Goal: Complete application form

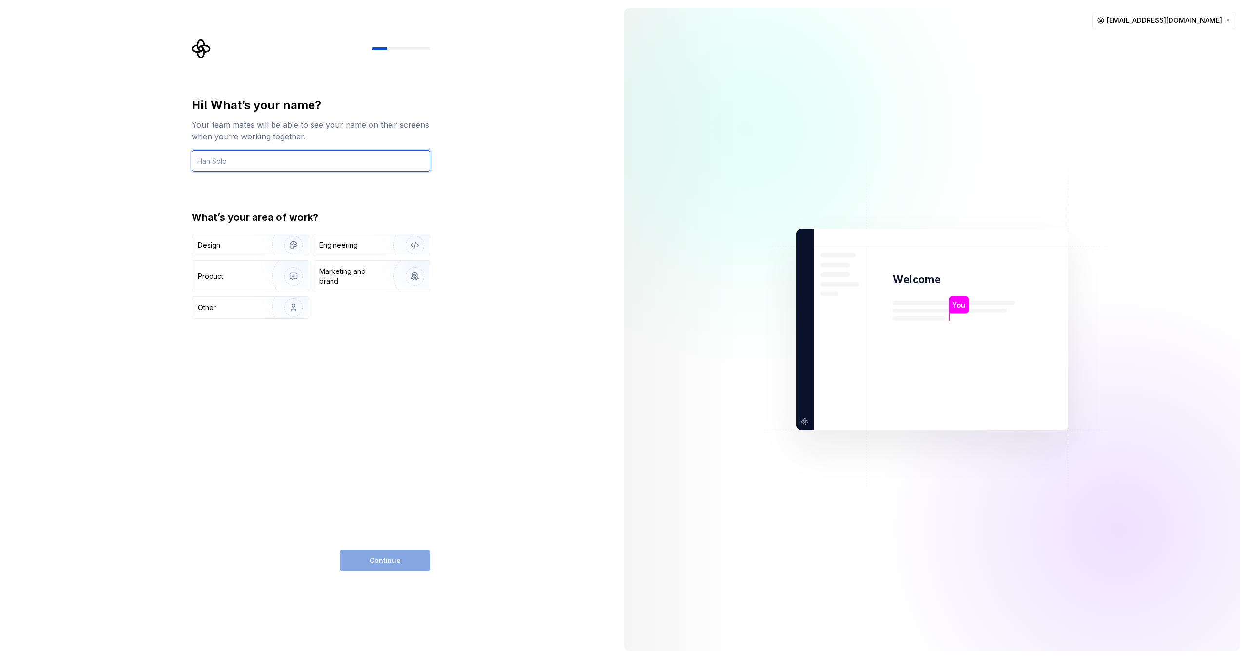
click at [300, 164] on input "text" at bounding box center [311, 160] width 239 height 21
click at [362, 252] on div "Engineering" at bounding box center [371, 244] width 116 height 21
click at [249, 161] on input "text" at bounding box center [311, 160] width 239 height 21
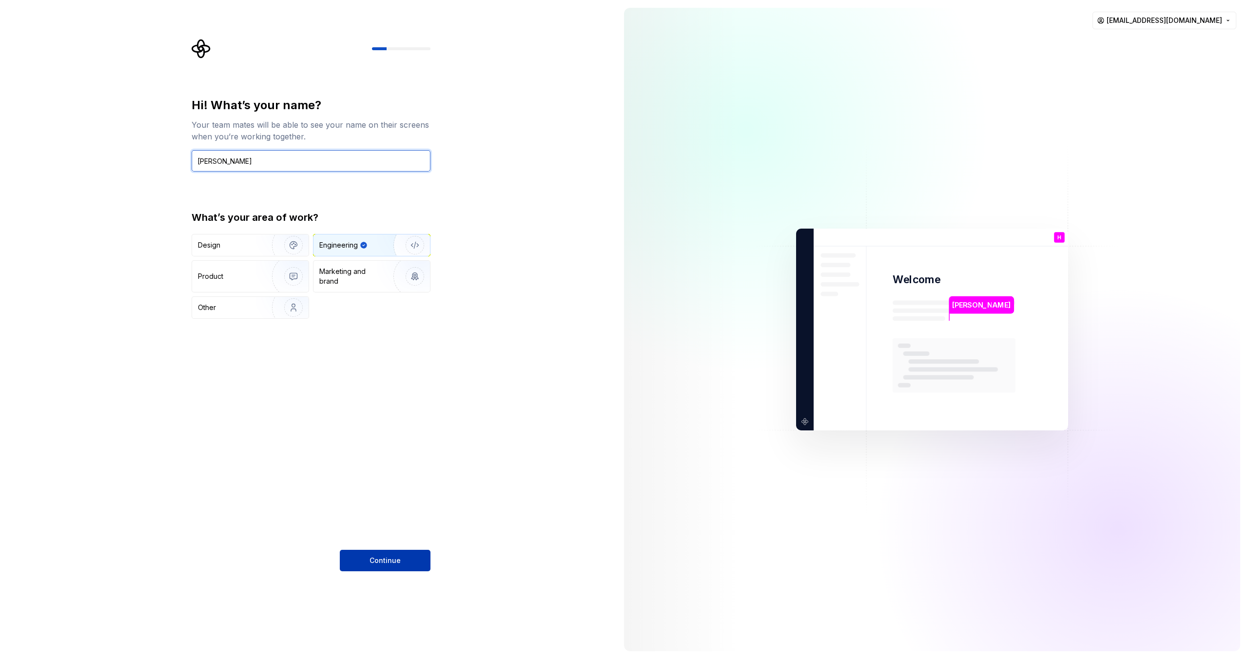
type input "Huiwen Hong"
click at [399, 559] on span "Continue" at bounding box center [384, 561] width 31 height 10
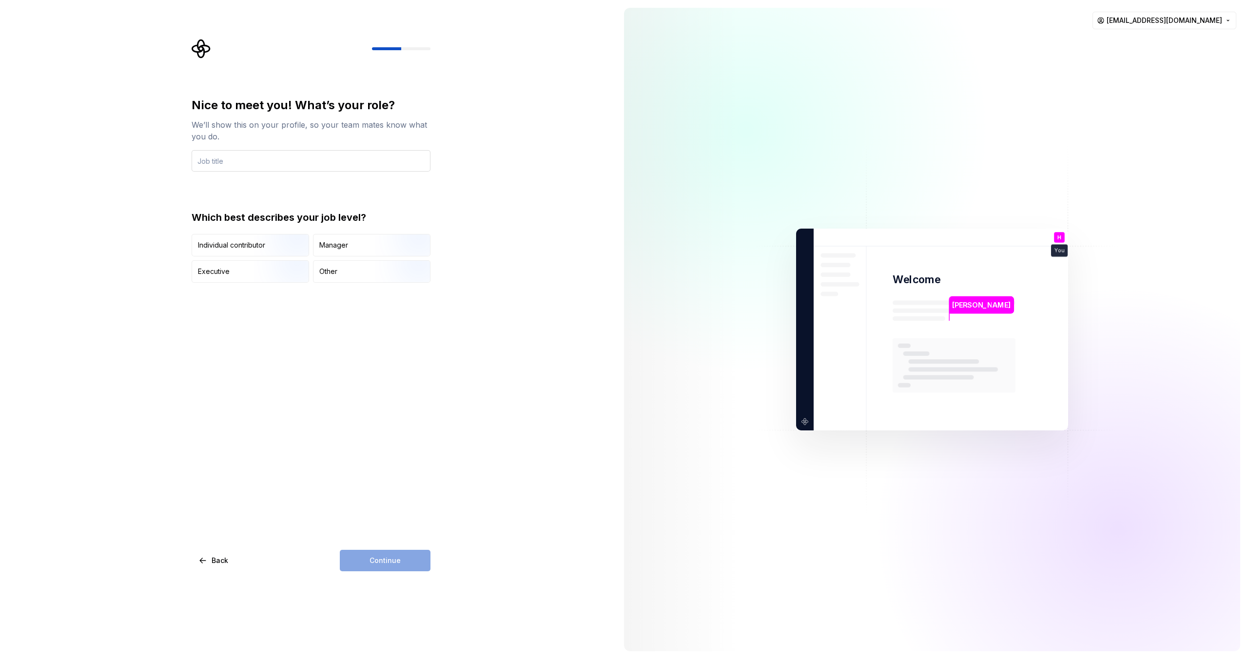
click at [272, 170] on input "text" at bounding box center [311, 160] width 239 height 21
type input "D"
click at [235, 163] on input "Frontend DEveloper" at bounding box center [311, 160] width 239 height 21
type input "Frontend Developer"
click at [376, 557] on div "Continue" at bounding box center [385, 560] width 91 height 21
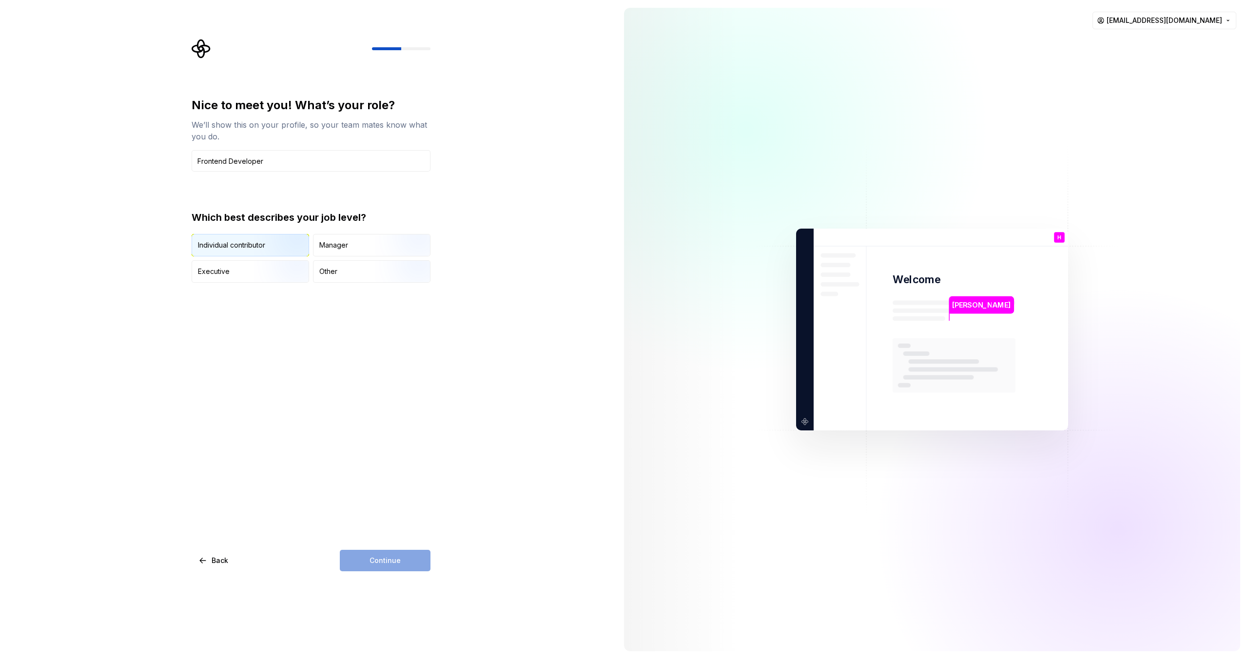
click at [255, 251] on img "button" at bounding box center [285, 257] width 62 height 65
click at [250, 349] on div "Nice to meet you! What’s your role? We’ll show this on your profile, so your te…" at bounding box center [311, 334] width 239 height 474
click at [385, 567] on button "Continue" at bounding box center [385, 560] width 91 height 21
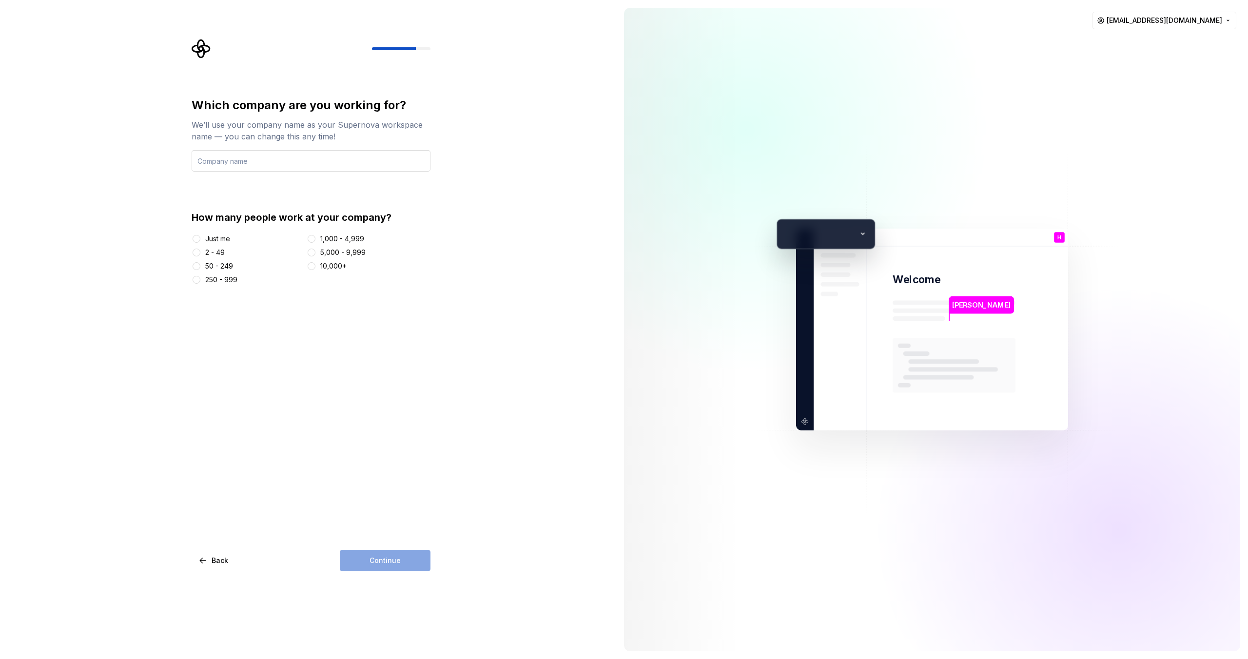
click at [292, 163] on input "text" at bounding box center [311, 160] width 239 height 21
click at [211, 158] on input "Fullscript" at bounding box center [311, 160] width 239 height 21
type input "Fullscript"
click at [542, 261] on div "Which company are you working for? We’ll use your company name as your Supernov…" at bounding box center [308, 329] width 616 height 659
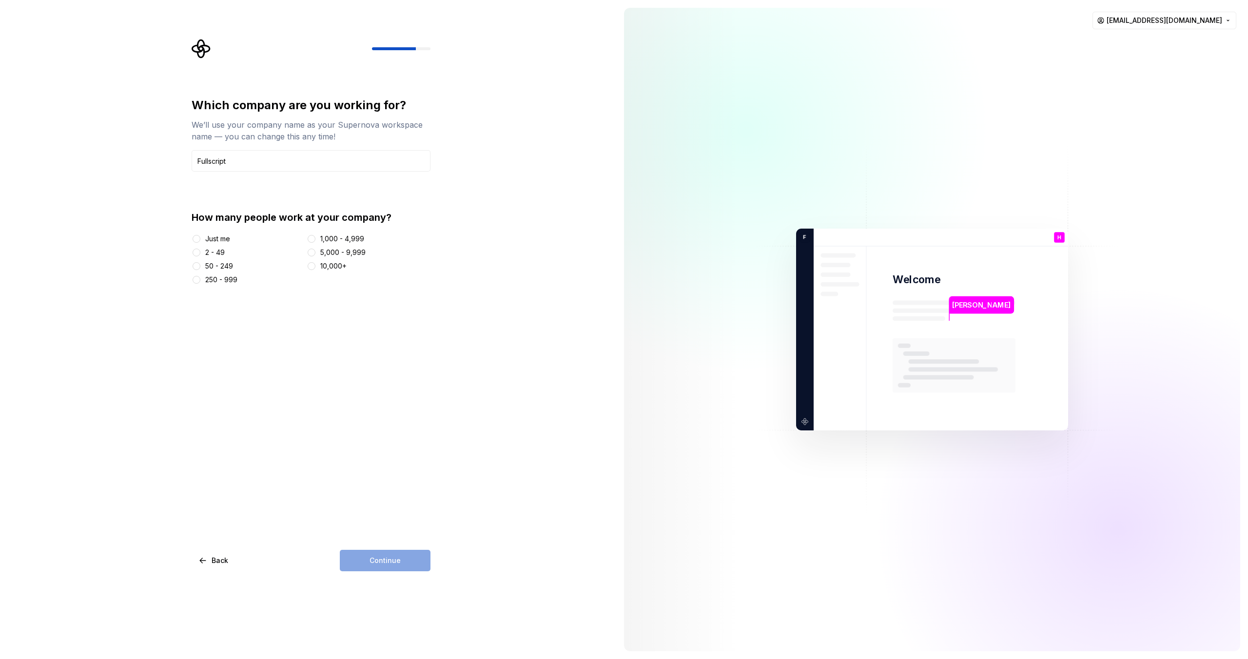
click at [224, 278] on div "250 - 999" at bounding box center [221, 280] width 32 height 10
click at [200, 278] on button "250 - 999" at bounding box center [197, 280] width 8 height 8
click at [393, 562] on span "Continue" at bounding box center [384, 561] width 31 height 10
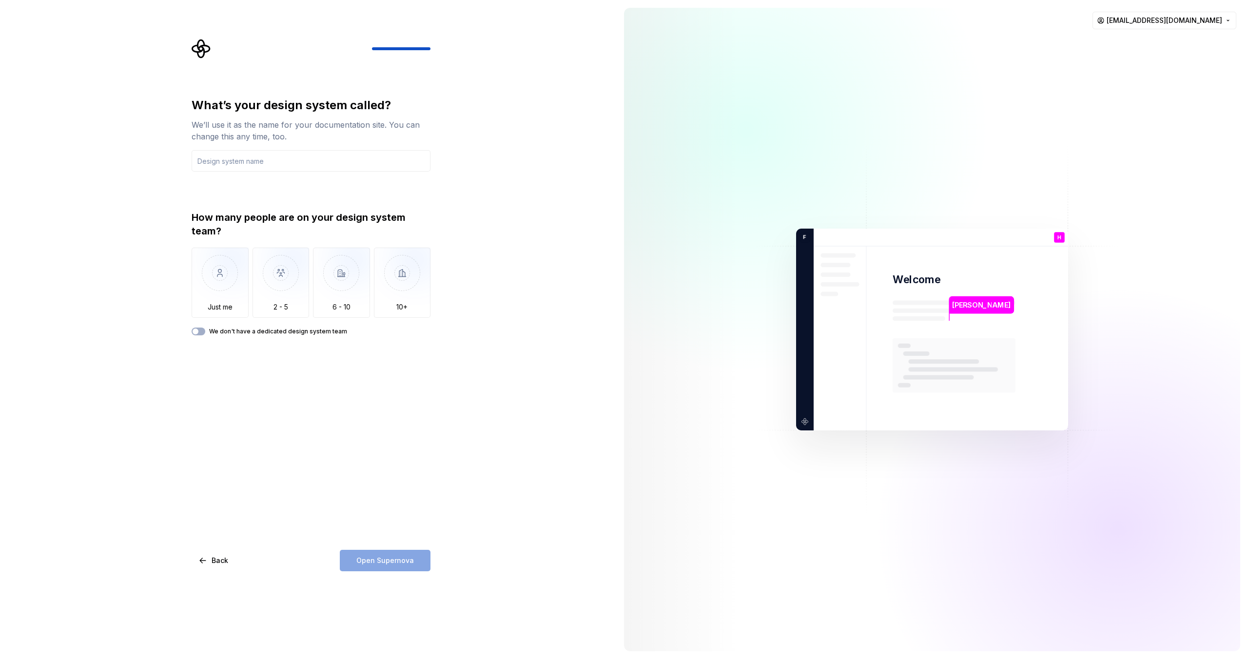
click at [402, 561] on div "Open Supernova" at bounding box center [385, 560] width 91 height 21
click at [301, 155] on input "text" at bounding box center [311, 160] width 239 height 21
click at [1192, 16] on html "What’s your design system called? We’ll use it as the name for your documentati…" at bounding box center [624, 329] width 1248 height 659
click at [1008, 73] on html "What’s your design system called? We’ll use it as the name for your documentati…" at bounding box center [624, 329] width 1248 height 659
click at [201, 331] on button "We don't have a dedicated design system team" at bounding box center [199, 332] width 14 height 8
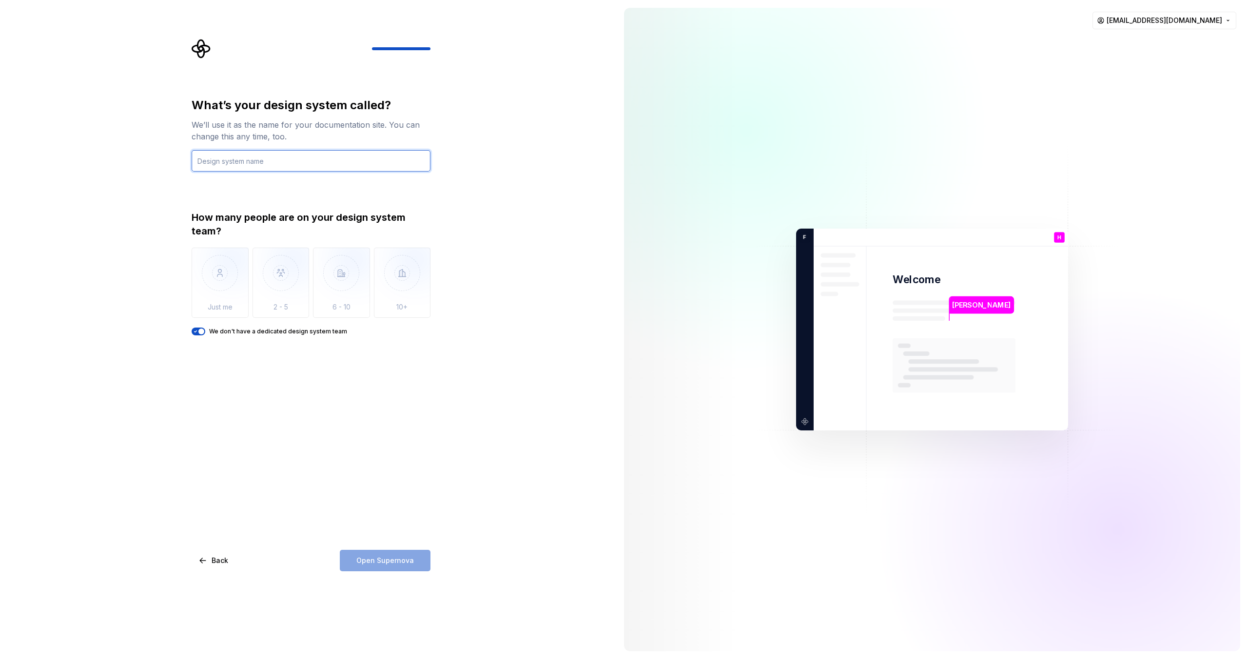
click at [309, 157] on input "text" at bounding box center [311, 160] width 239 height 21
drag, startPoint x: 265, startPoint y: 122, endPoint x: 299, endPoint y: 137, distance: 37.8
click at [299, 137] on div "We’ll use it as the name for your documentation site. You can change this any t…" at bounding box center [311, 130] width 239 height 23
drag, startPoint x: 294, startPoint y: 124, endPoint x: 320, endPoint y: 141, distance: 30.6
click at [320, 141] on div "We’ll use it as the name for your documentation site. You can change this any t…" at bounding box center [311, 130] width 239 height 23
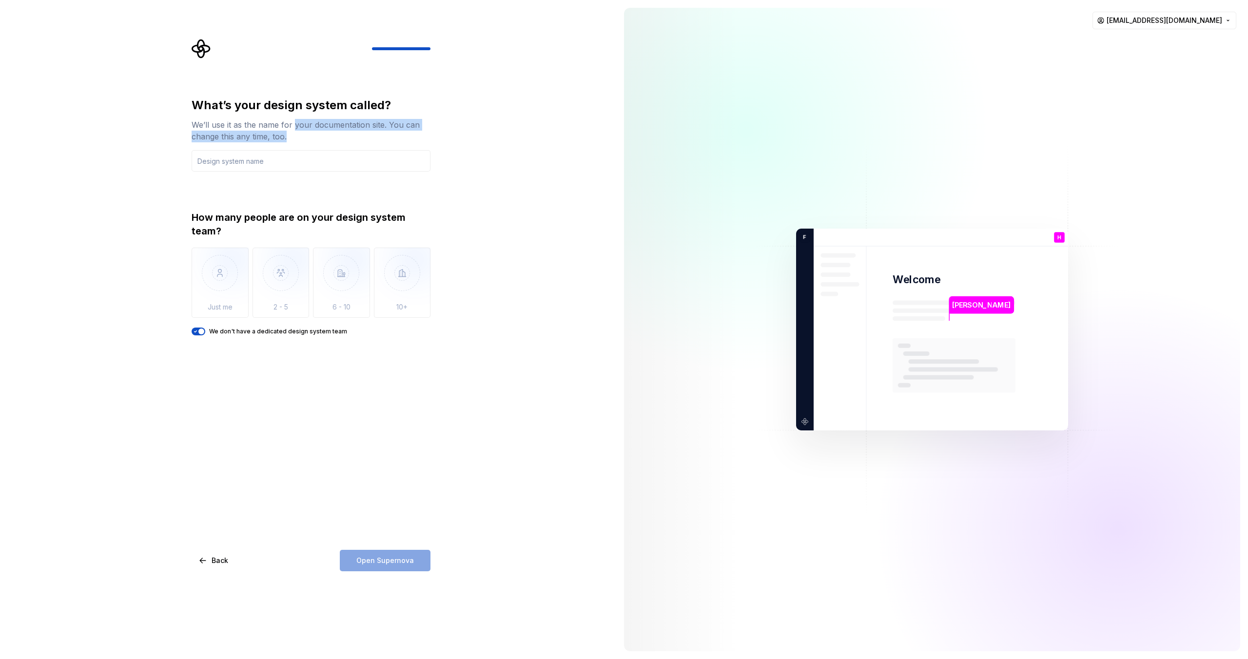
click at [320, 141] on div "We’ll use it as the name for your documentation site. You can change this any t…" at bounding box center [311, 130] width 239 height 23
click at [281, 166] on input "text" at bounding box center [311, 160] width 239 height 21
click at [398, 509] on div "What’s your design system called? We’ll use it as the name for your documentati…" at bounding box center [311, 334] width 239 height 474
click at [376, 561] on span "Open Supernova" at bounding box center [385, 561] width 58 height 10
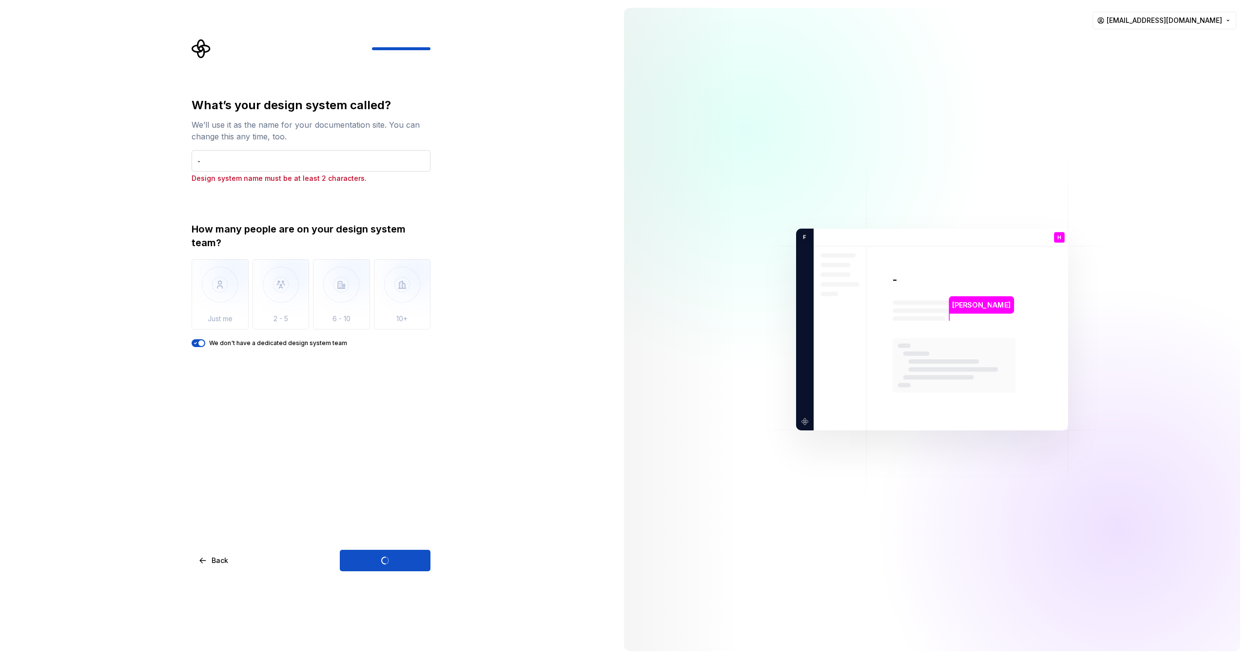
click at [293, 164] on input "-" at bounding box center [311, 160] width 239 height 21
type input "--"
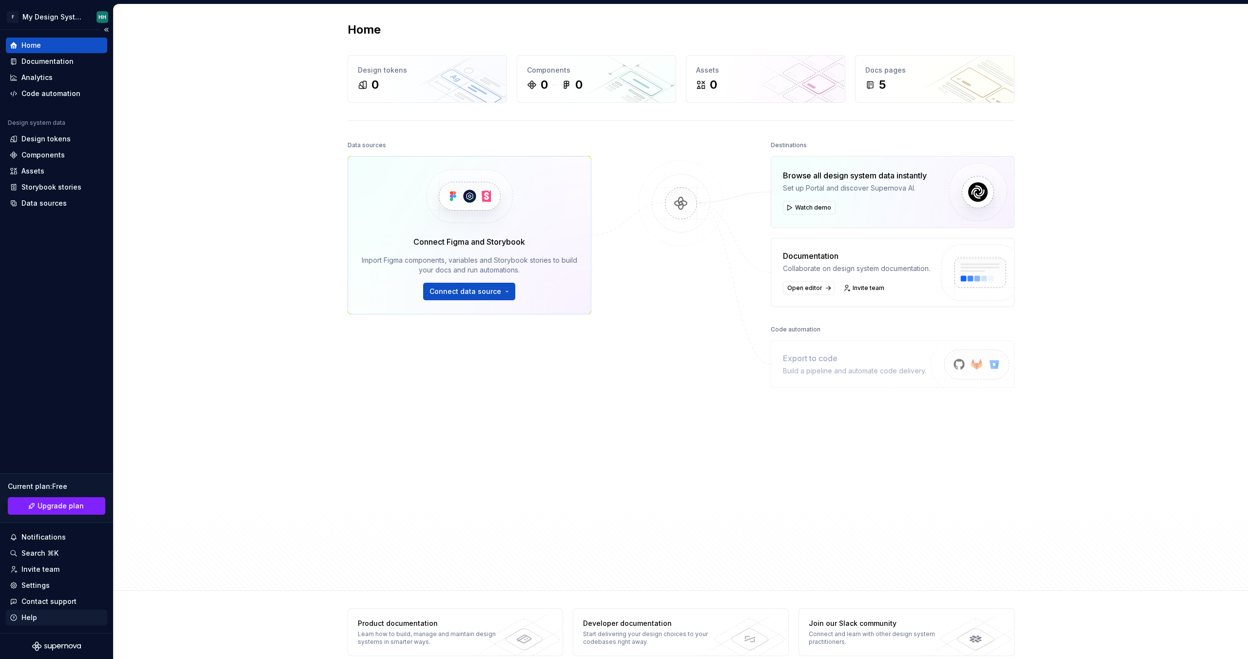
click at [32, 620] on div "Help" at bounding box center [29, 618] width 16 height 10
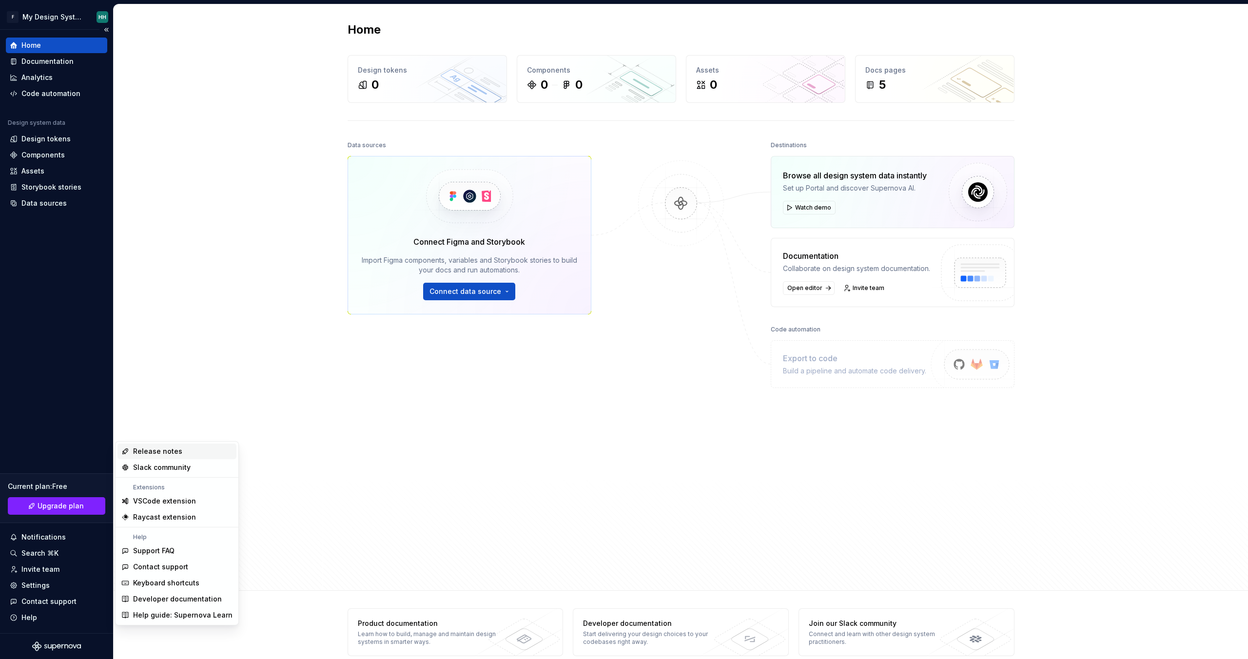
click at [46, 646] on icon "Supernova Logo" at bounding box center [45, 646] width 3 height 4
